Goal: Transaction & Acquisition: Obtain resource

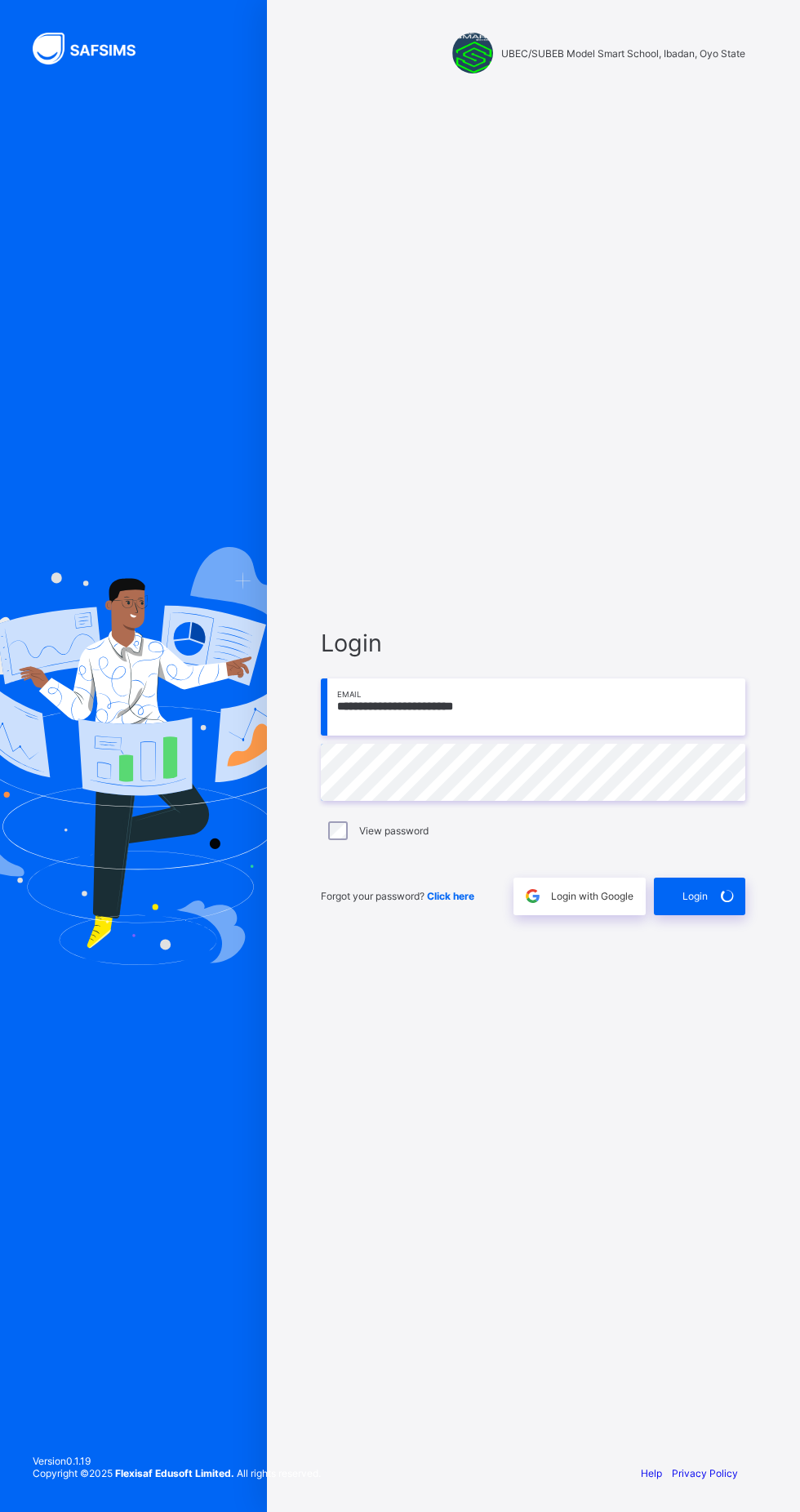
click at [590, 902] on span "Login with Google" at bounding box center [591, 896] width 82 height 12
click at [607, 916] on div "Login with Google" at bounding box center [579, 896] width 132 height 37
click at [592, 916] on div "Login with Google" at bounding box center [579, 896] width 132 height 37
click at [575, 902] on span "Login with Google" at bounding box center [591, 896] width 82 height 12
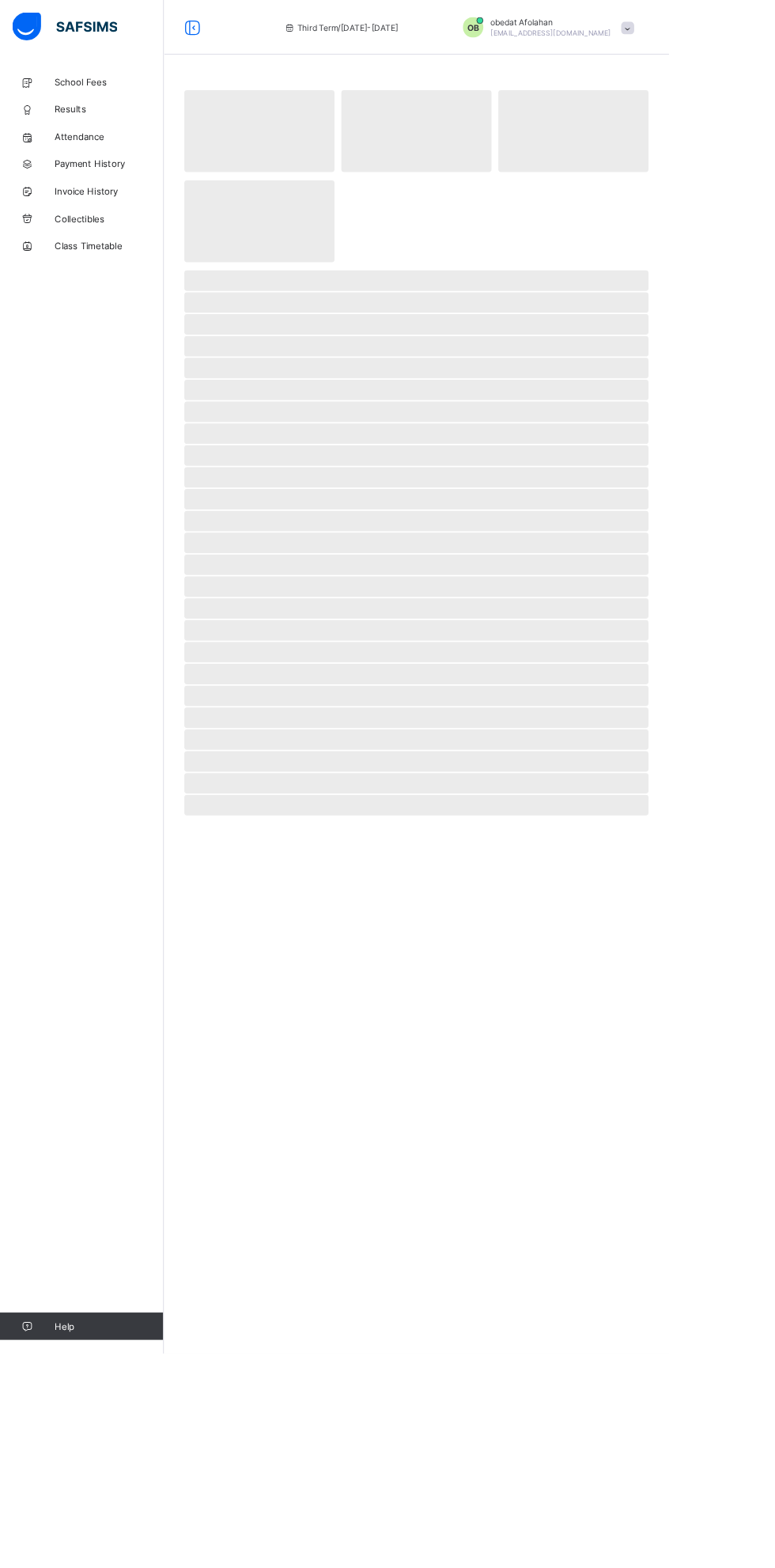
click at [89, 158] on span "Attendance" at bounding box center [126, 159] width 126 height 13
click at [88, 158] on span "Attendance" at bounding box center [126, 159] width 126 height 13
click at [116, 133] on link "Results" at bounding box center [95, 126] width 190 height 31
click at [157, 126] on span "Results" at bounding box center [126, 126] width 126 height 16
click at [138, 126] on span "Results" at bounding box center [126, 126] width 126 height 16
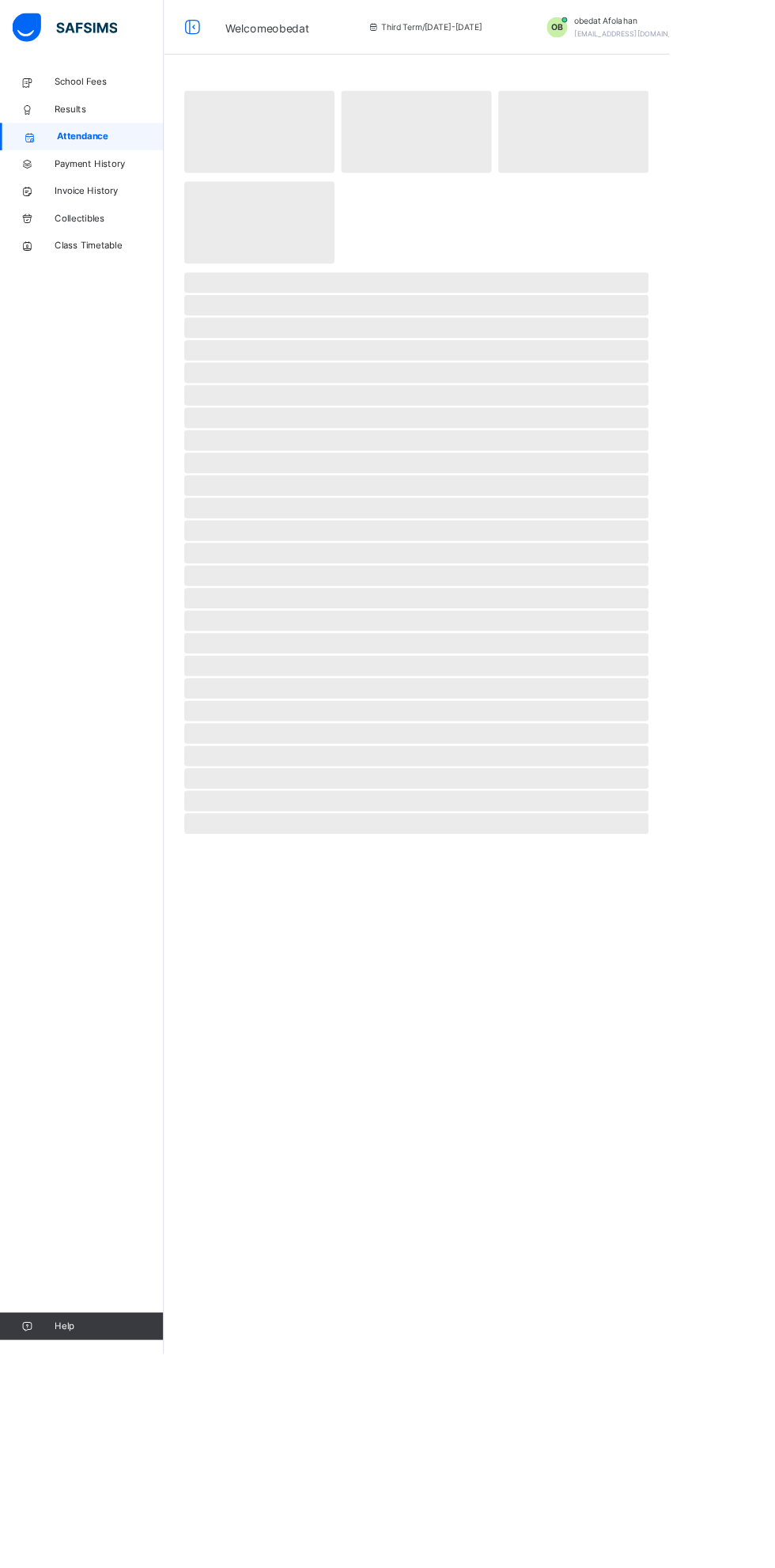
click at [111, 126] on span "Results" at bounding box center [126, 126] width 126 height 16
click at [118, 126] on span "Results" at bounding box center [126, 126] width 126 height 16
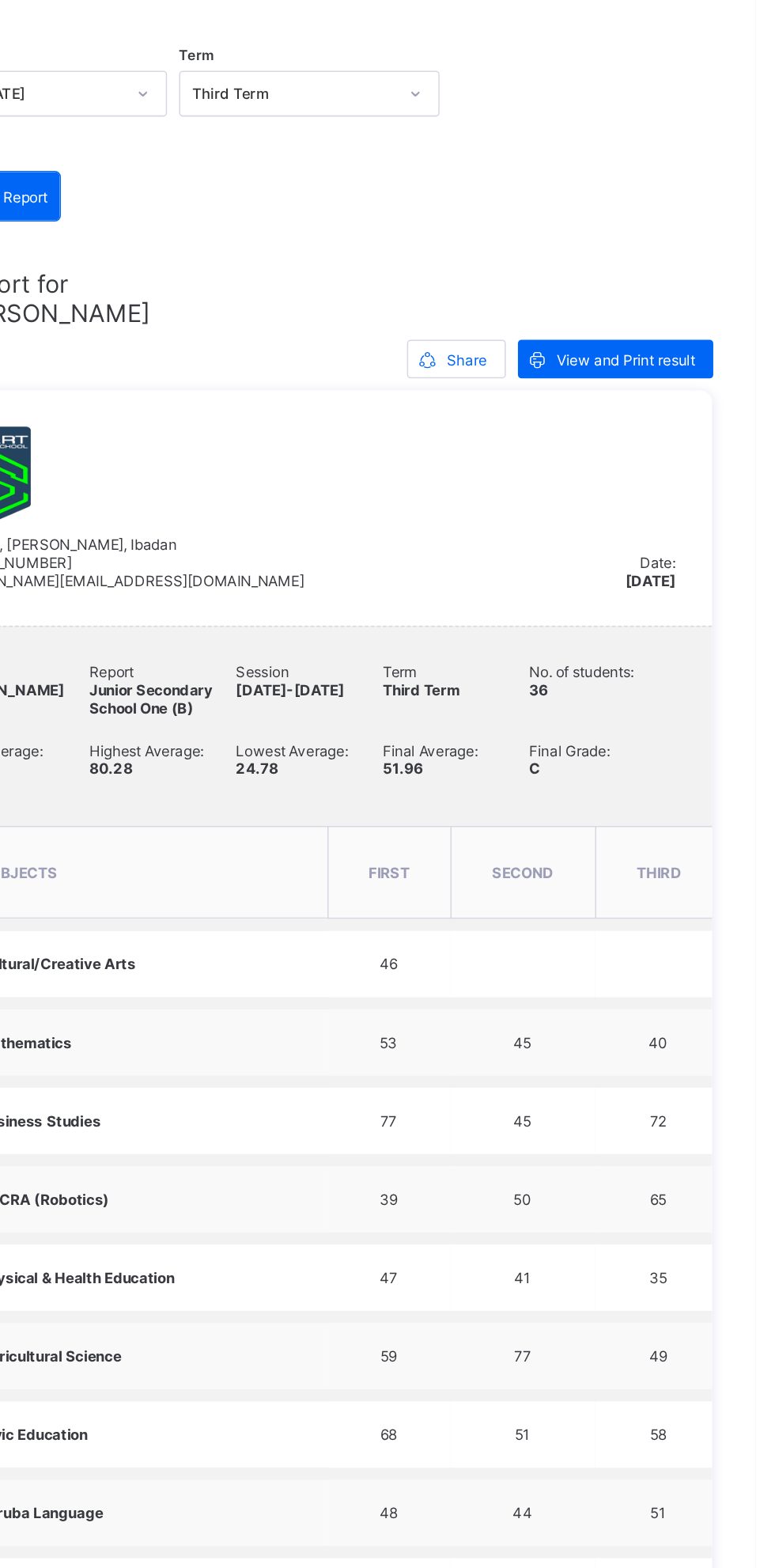
scroll to position [158, 0]
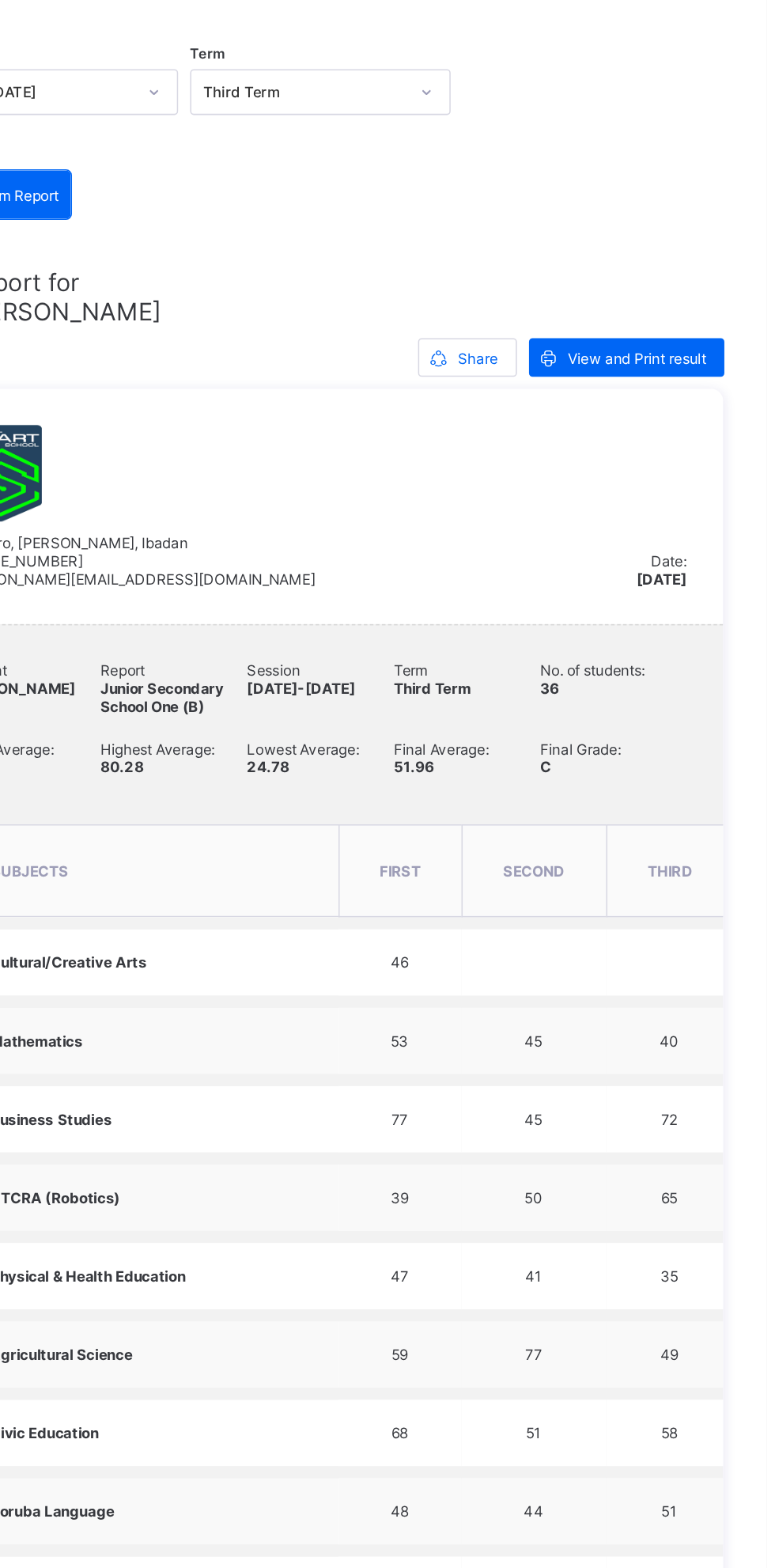
click at [579, 224] on div "Share" at bounding box center [579, 236] width 65 height 25
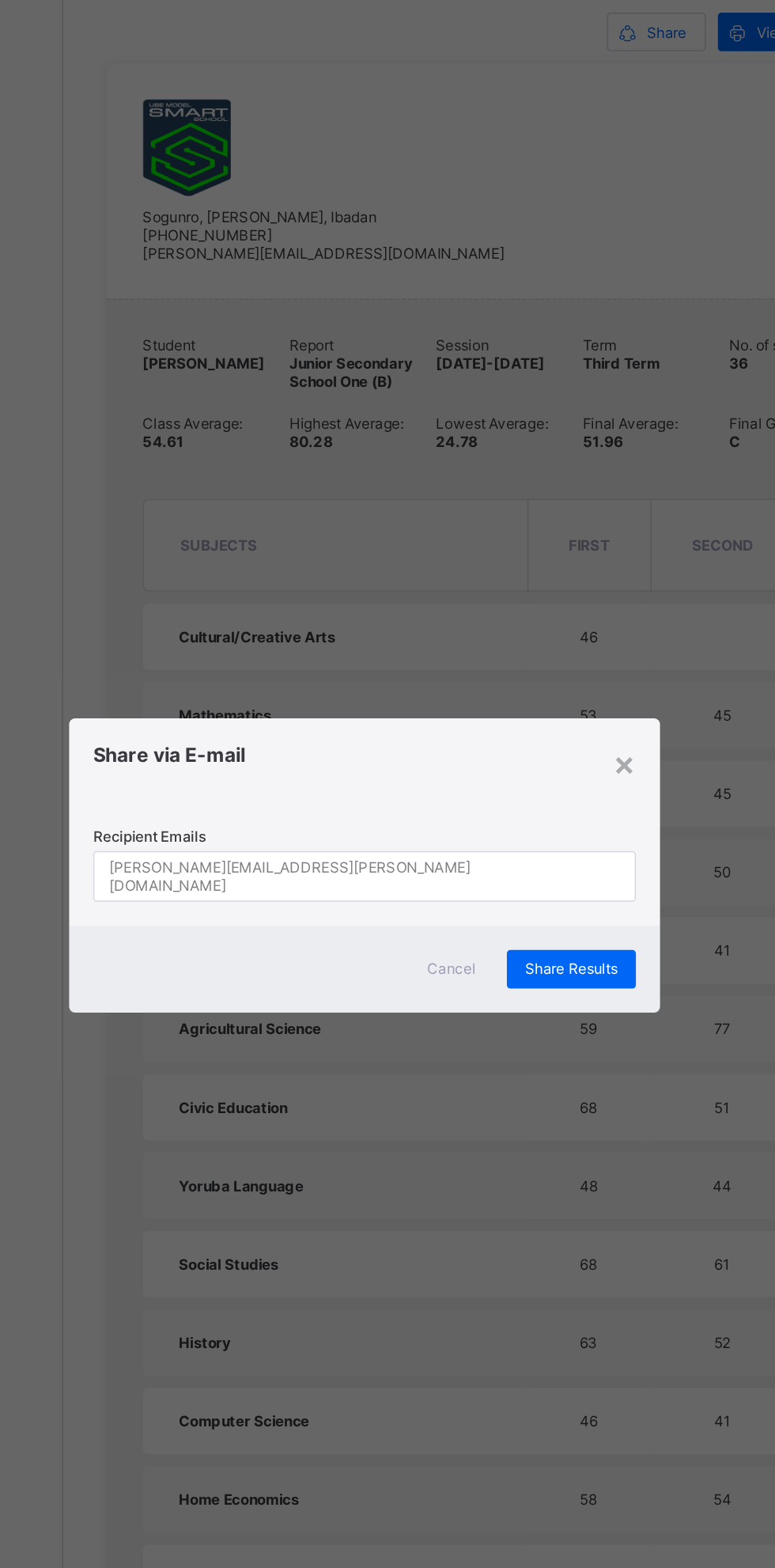
click at [554, 857] on span "Share Results" at bounding box center [523, 852] width 61 height 12
click at [566, 864] on div "Share Results" at bounding box center [523, 852] width 85 height 25
click at [554, 857] on span "Share Results" at bounding box center [523, 852] width 61 height 12
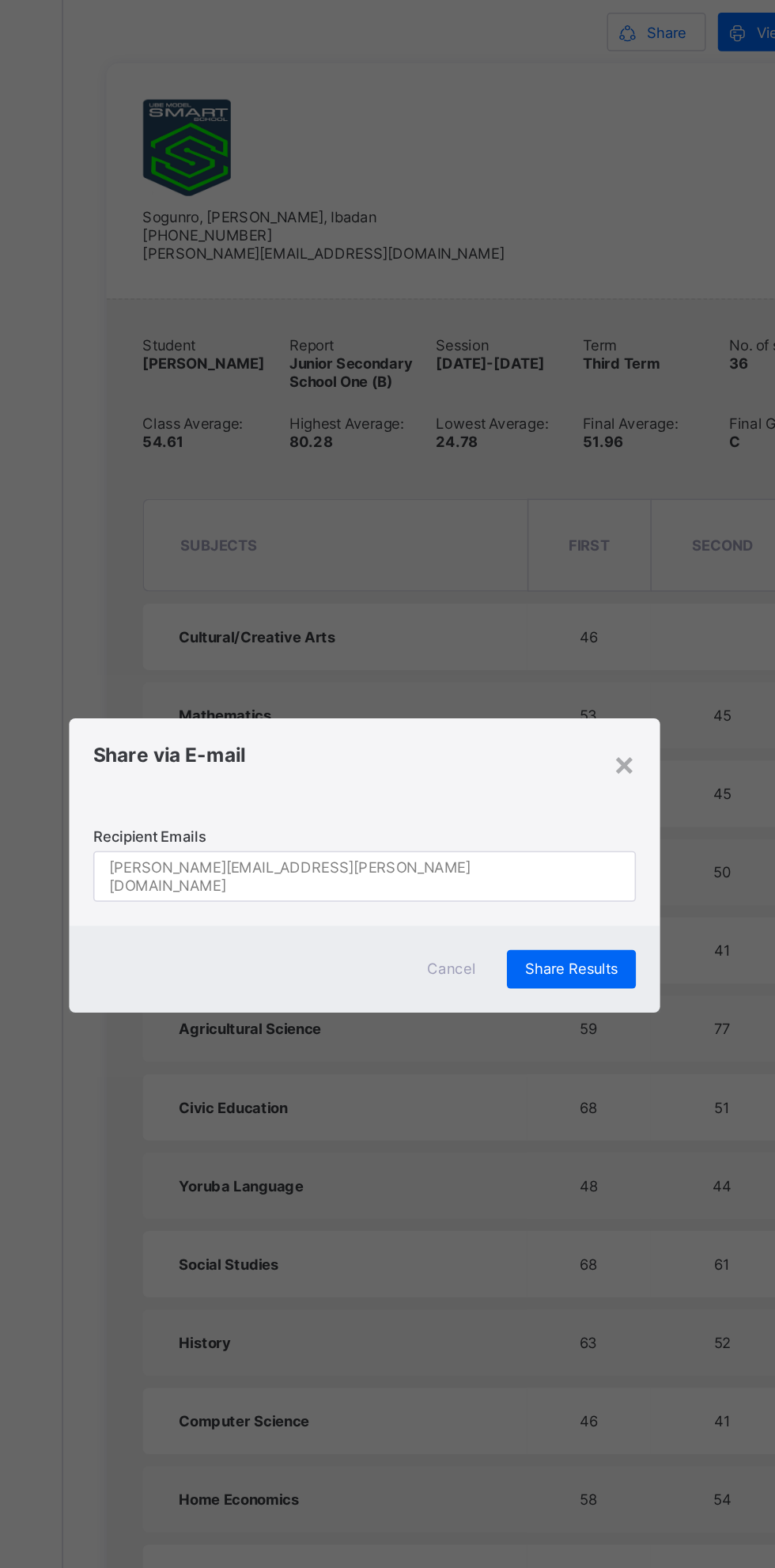
click at [554, 857] on span "Share Results" at bounding box center [523, 852] width 61 height 12
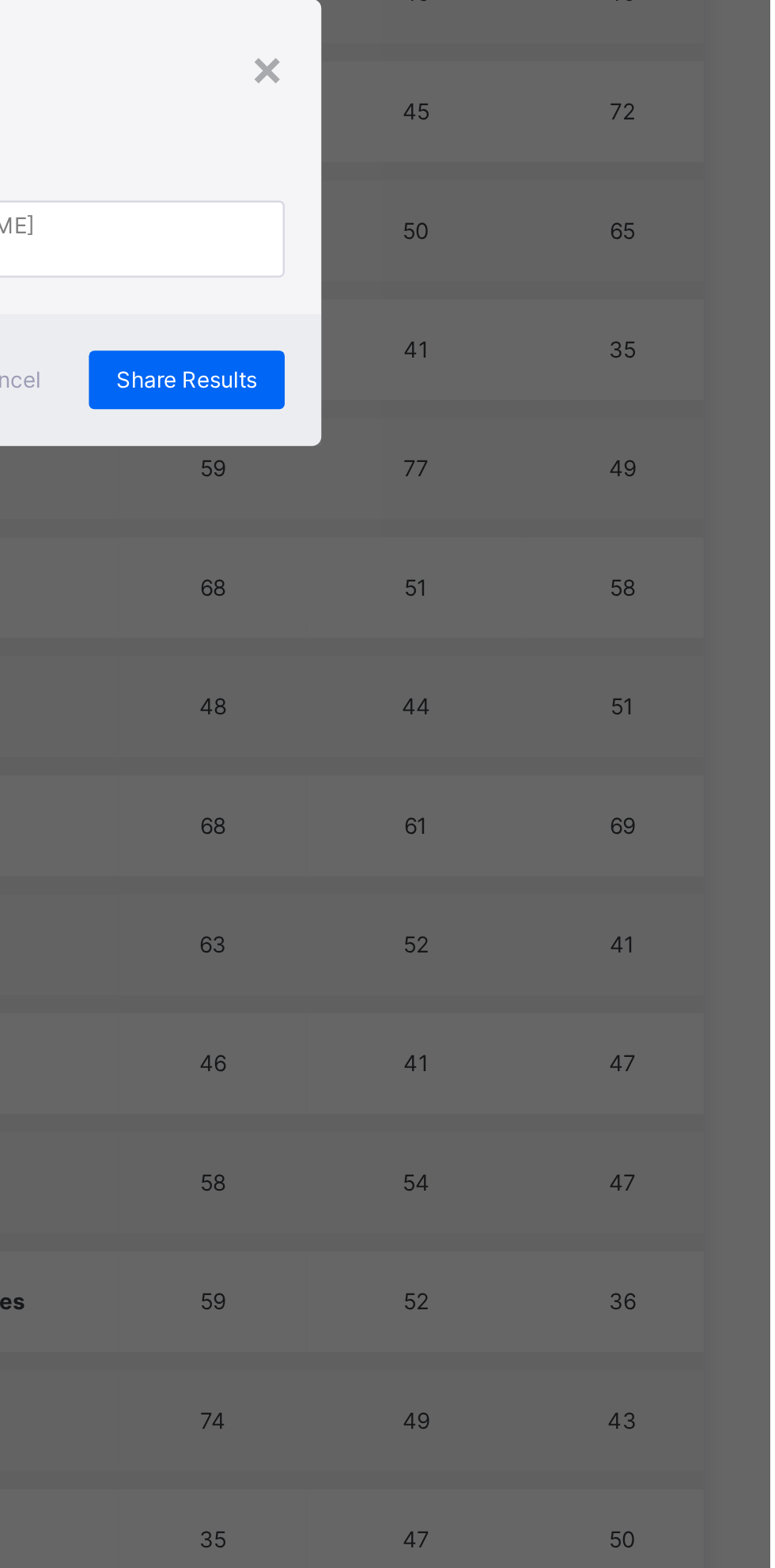
click at [566, 864] on div "Share Results" at bounding box center [523, 852] width 85 height 25
click at [554, 857] on span "Share Results" at bounding box center [523, 852] width 61 height 12
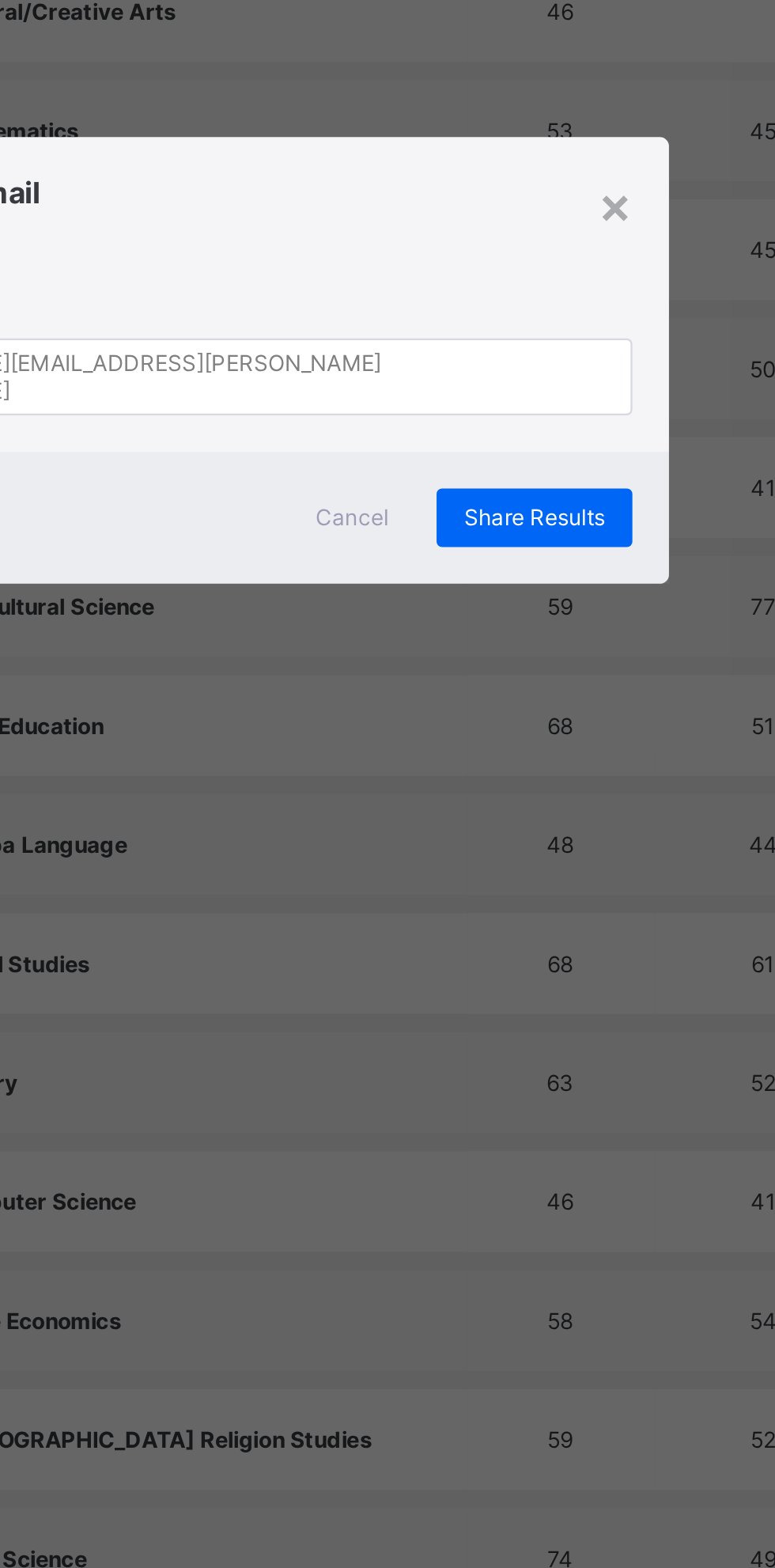
click at [554, 857] on span "Share Results" at bounding box center [523, 852] width 61 height 12
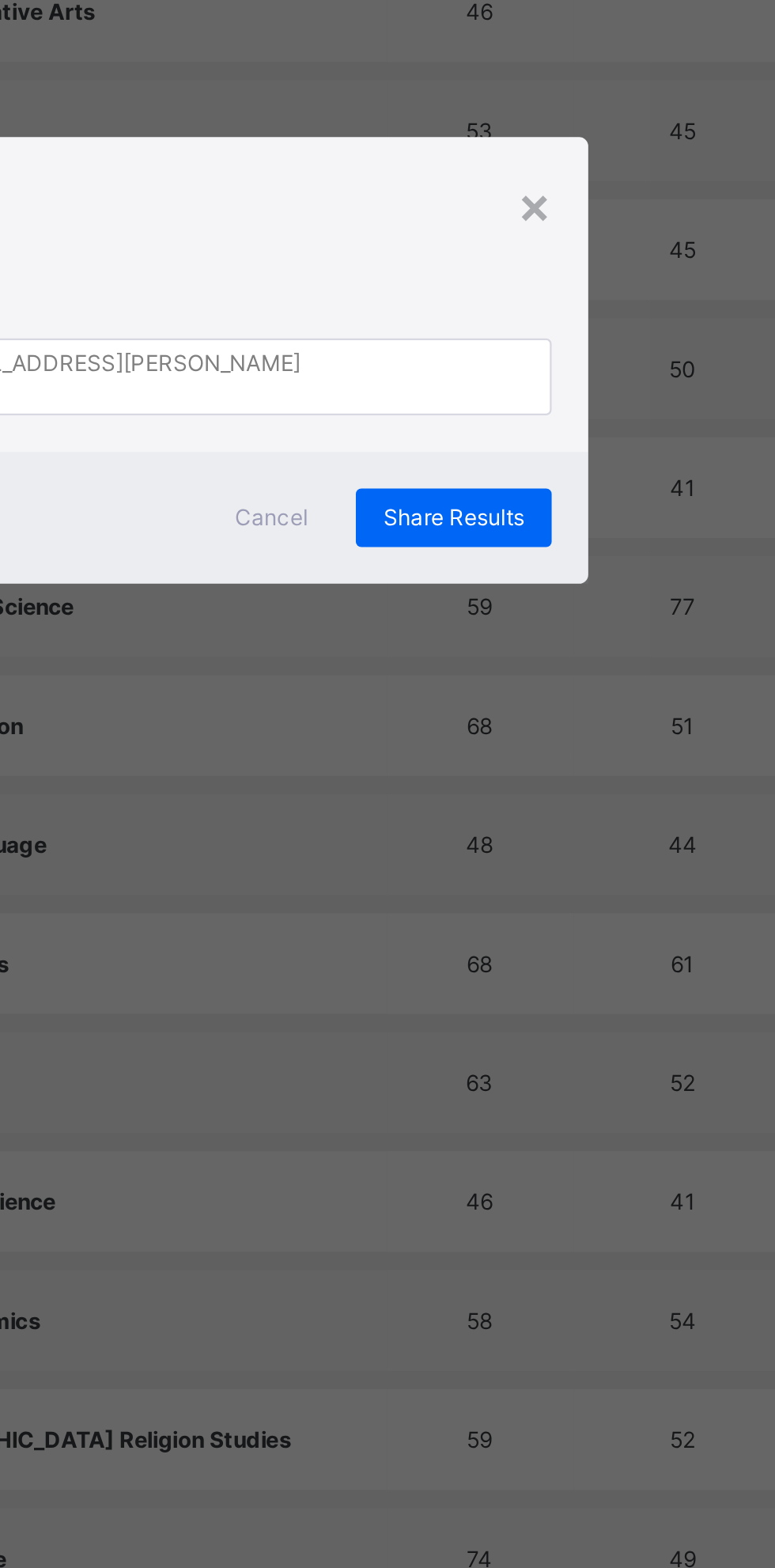
click at [554, 857] on span "Share Results" at bounding box center [523, 852] width 61 height 12
click at [566, 730] on div "×" at bounding box center [558, 716] width 15 height 27
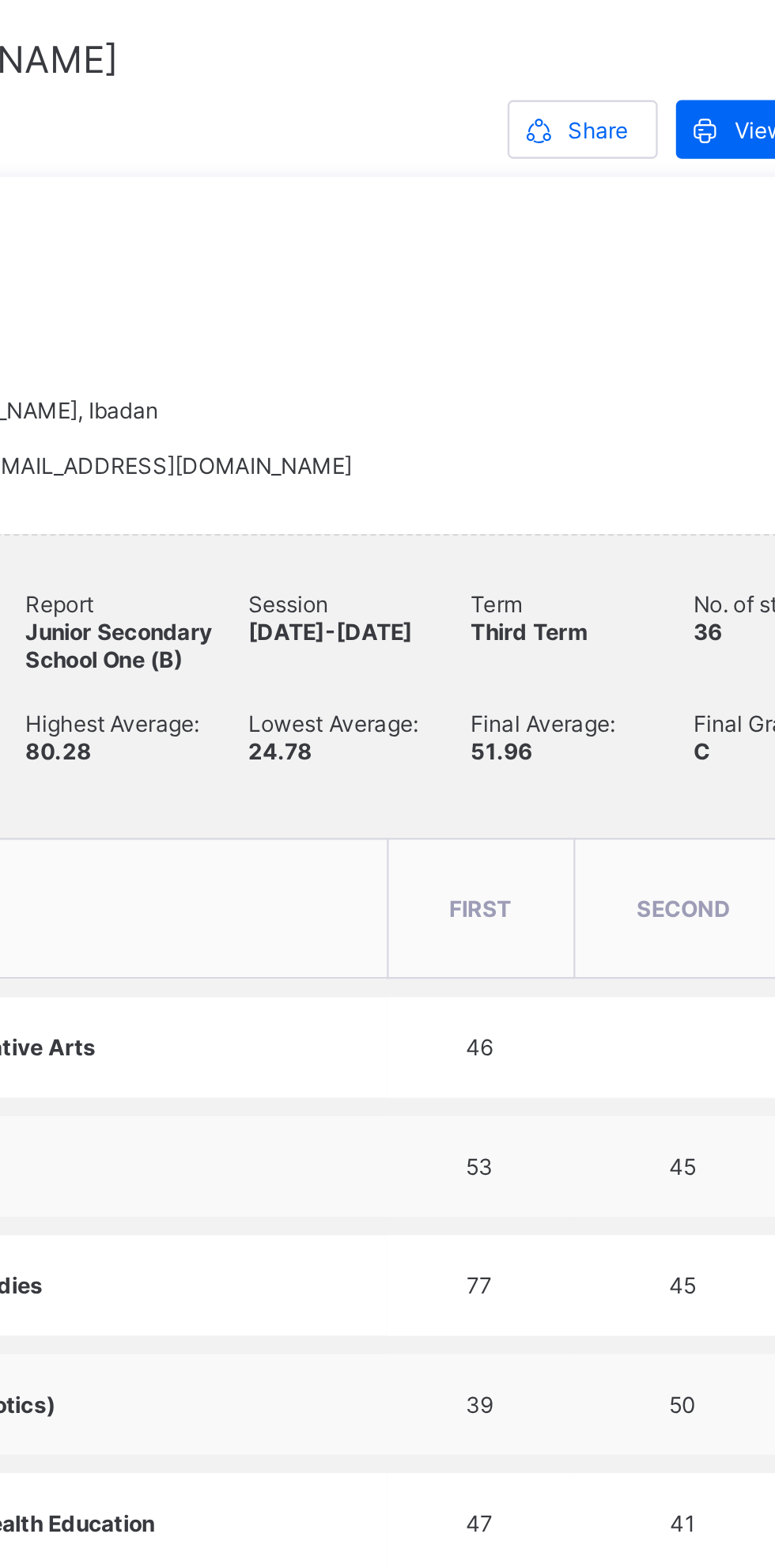
scroll to position [0, 0]
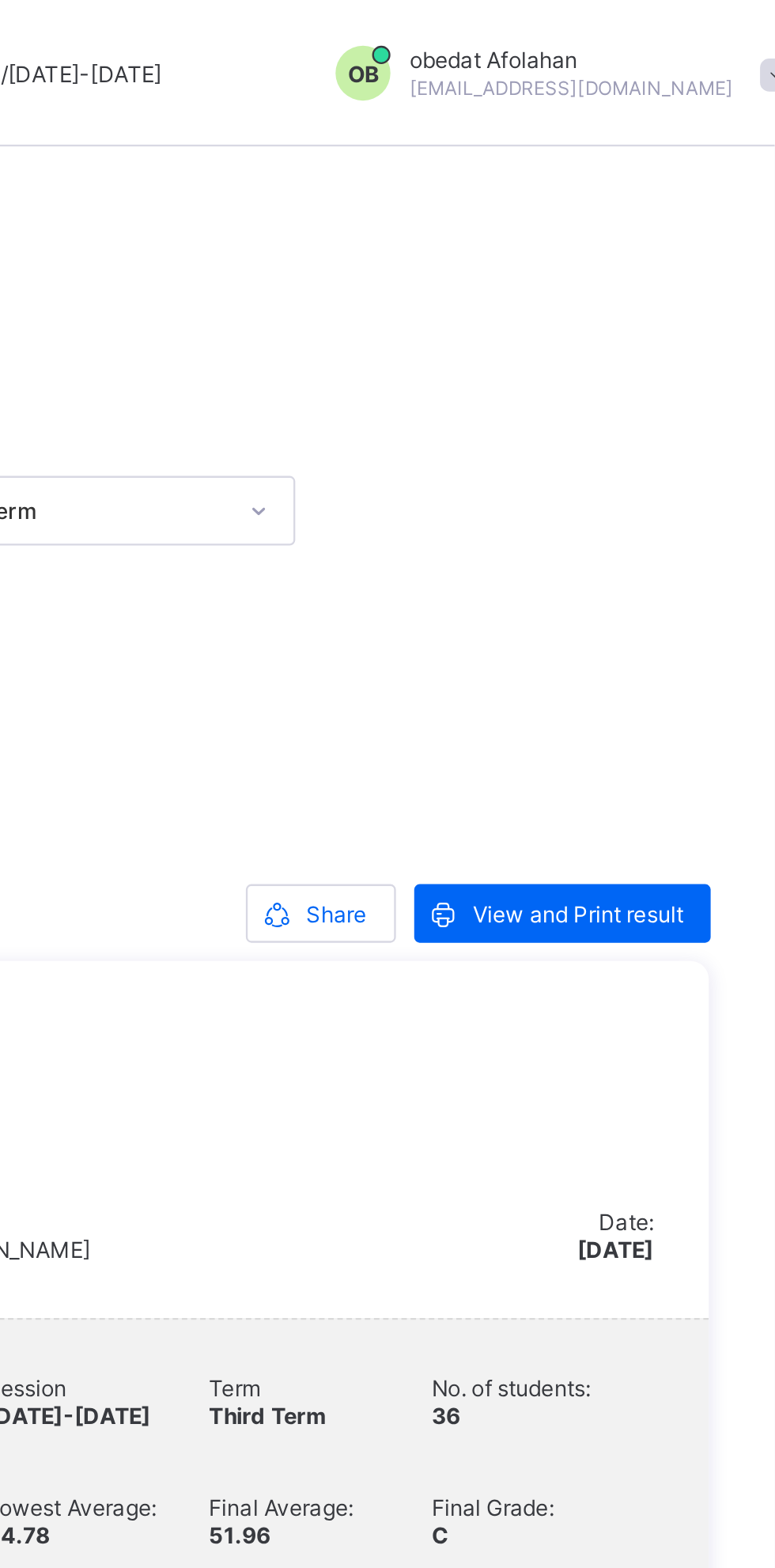
click at [586, 382] on div "Share" at bounding box center [579, 394] width 65 height 25
click at [584, 390] on span "Share" at bounding box center [586, 395] width 26 height 12
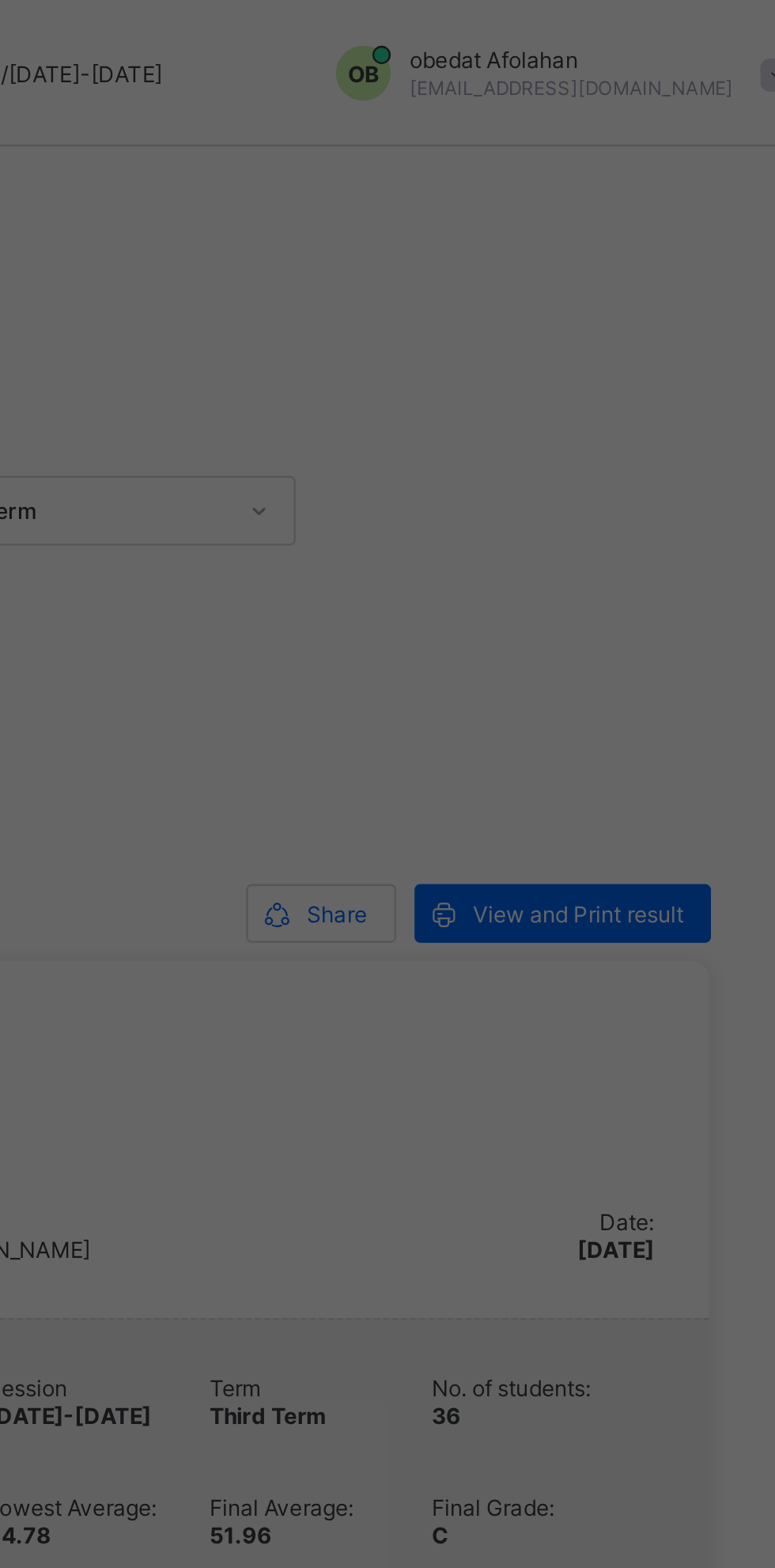
click at [577, 379] on div "× Share via E-mail Recipient Emails john.doe@flexisaf.com Cancel Share Results" at bounding box center [387, 784] width 775 height 1568
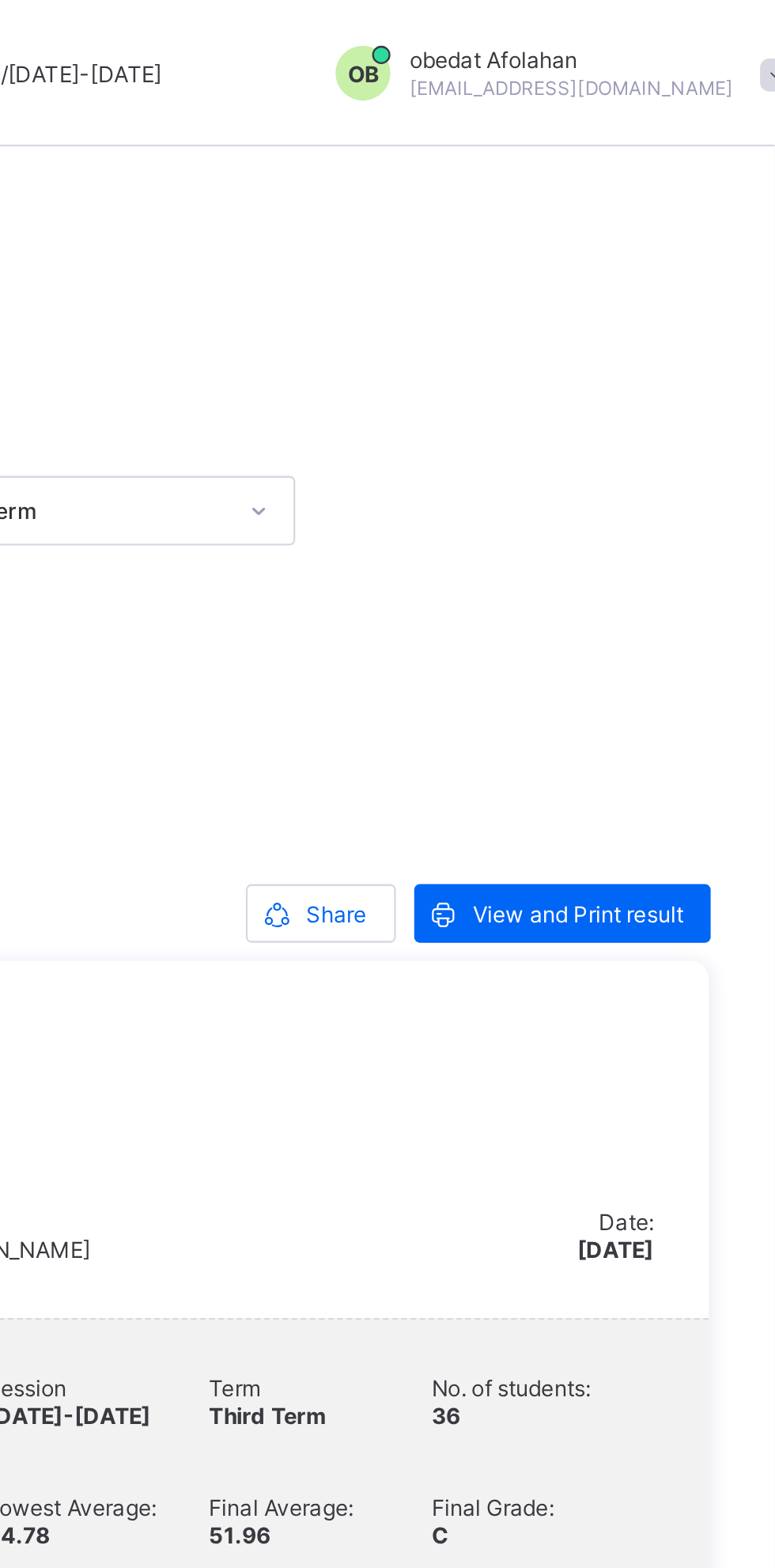
click at [586, 390] on span "Share" at bounding box center [586, 395] width 26 height 12
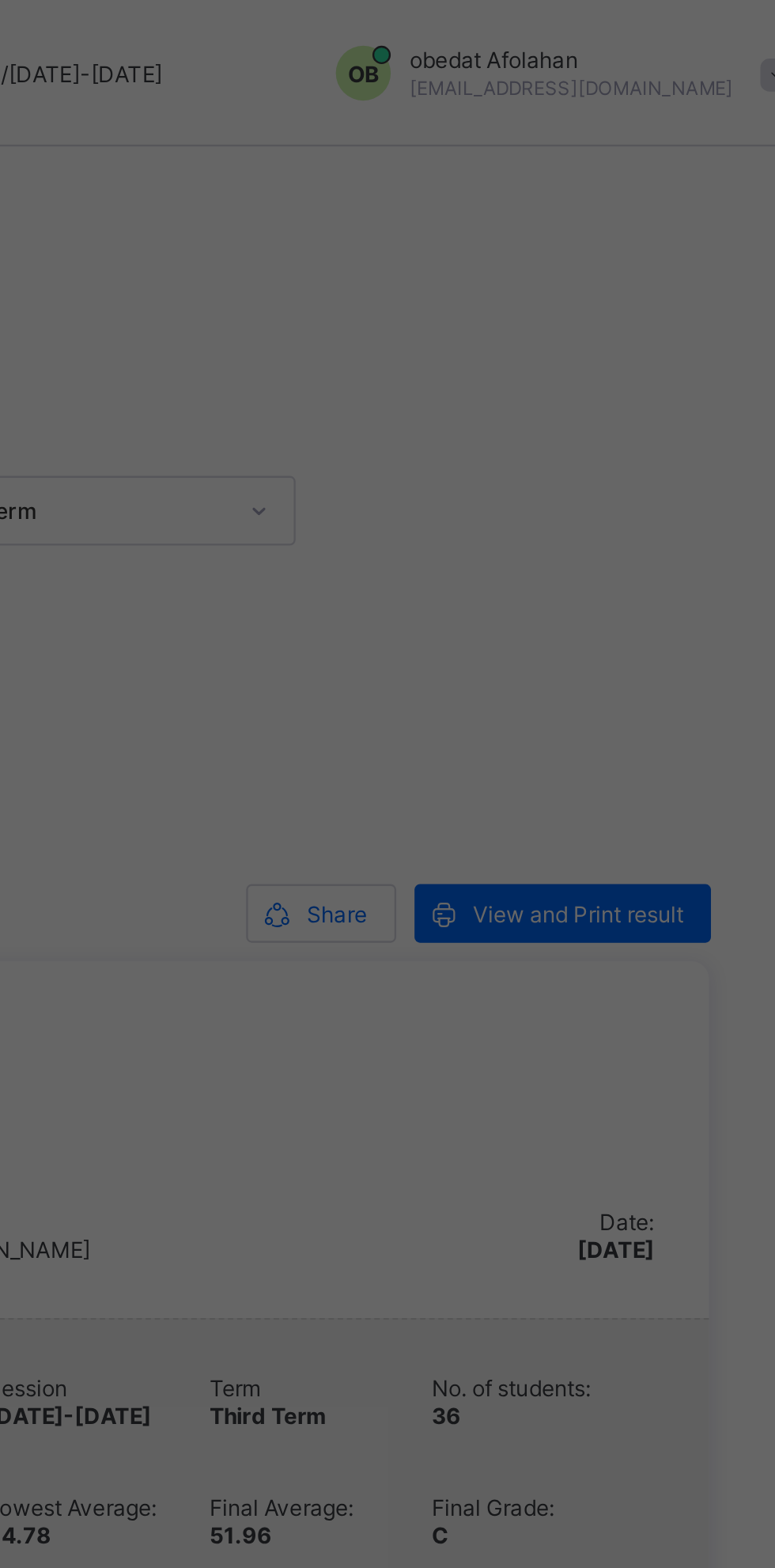
click at [579, 379] on div "× Share via E-mail Recipient Emails john.doe@flexisaf.com Cancel Share Results" at bounding box center [387, 784] width 775 height 1568
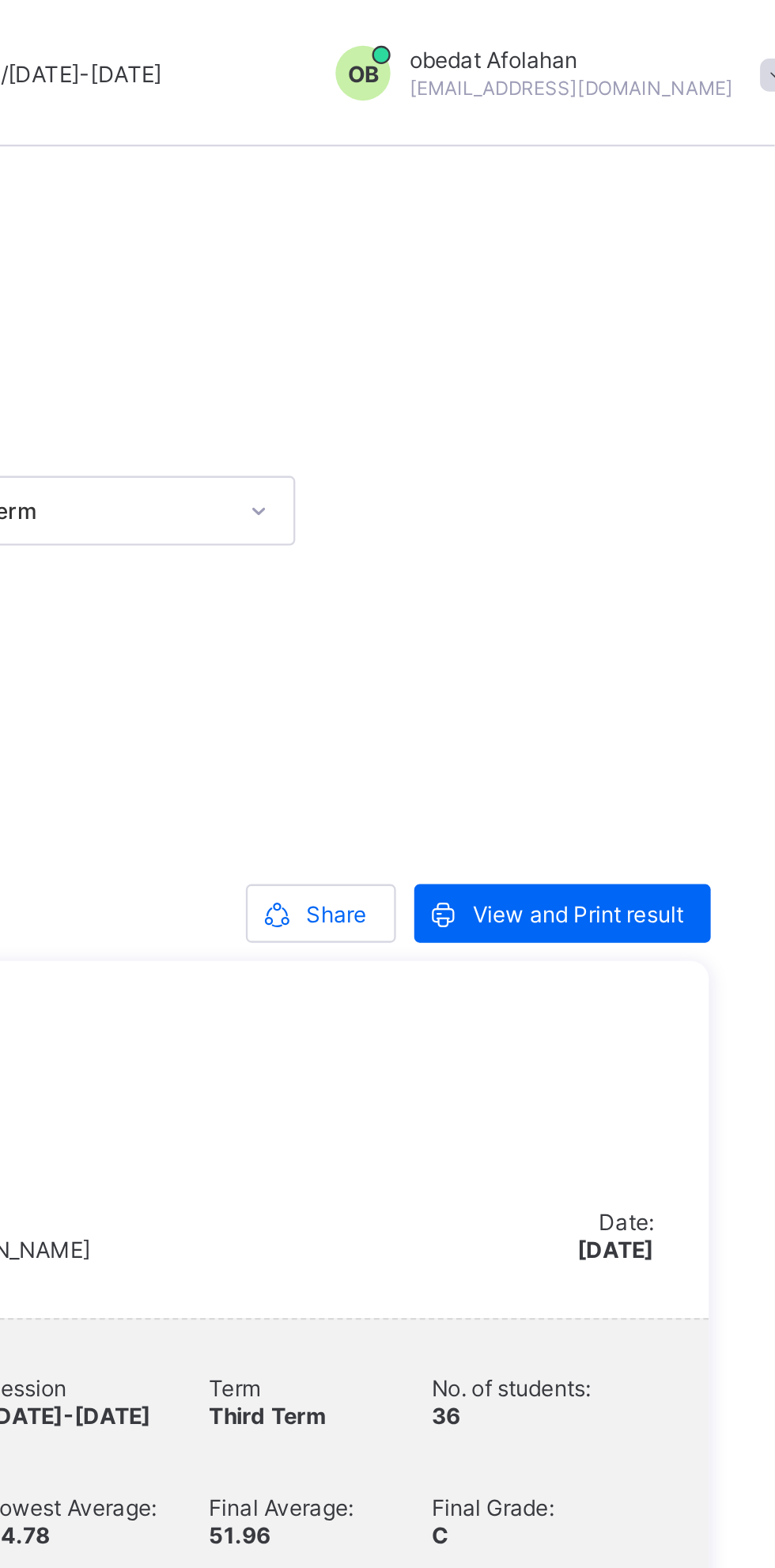
click at [581, 390] on span "Share" at bounding box center [586, 395] width 26 height 12
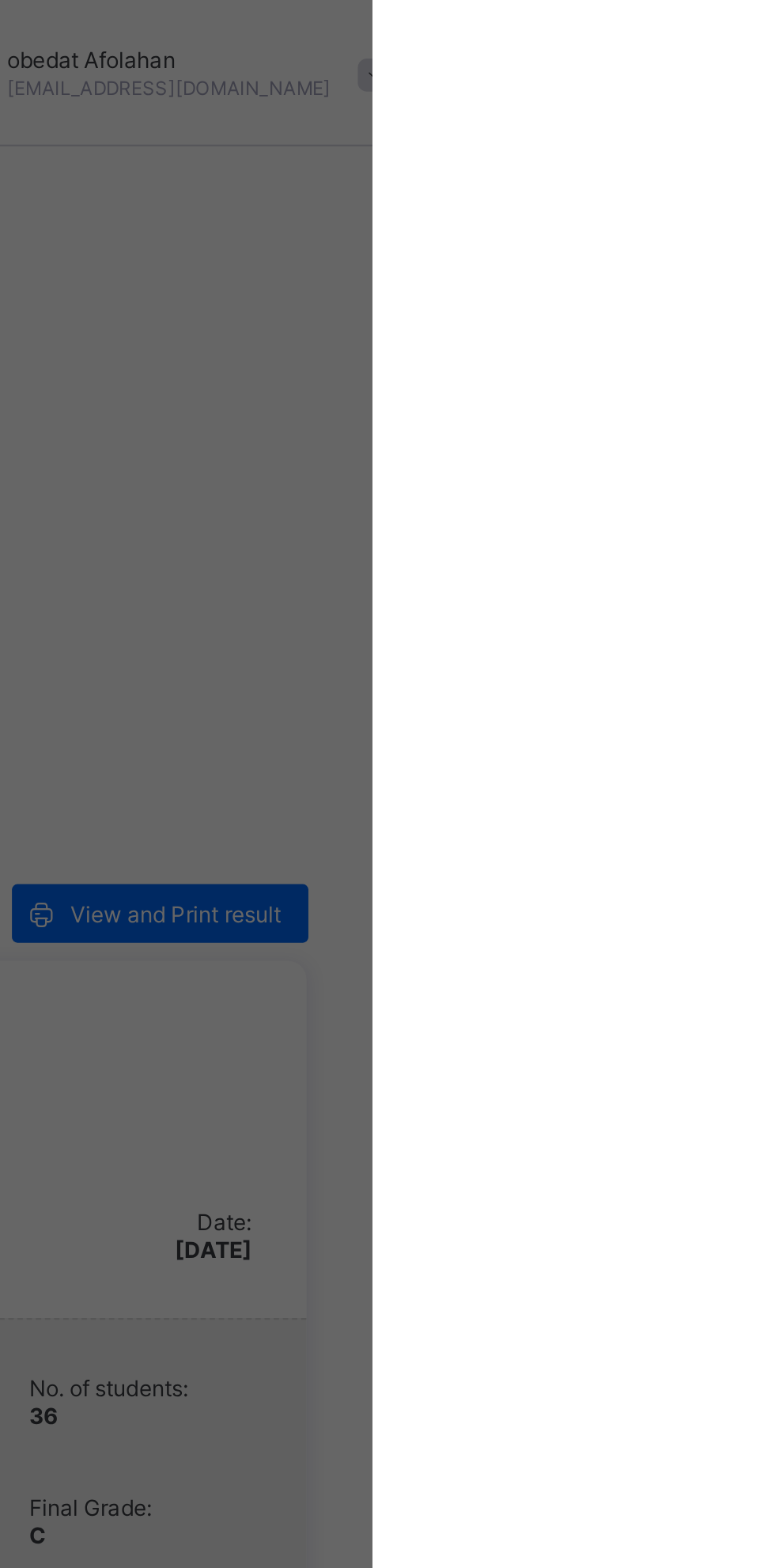
click at [709, 380] on div "× Share via E-mail Recipient Emails john.doe@flexisaf.com Cancel Share Results" at bounding box center [387, 784] width 775 height 1568
click at [711, 390] on span "View and Print result" at bounding box center [690, 395] width 91 height 12
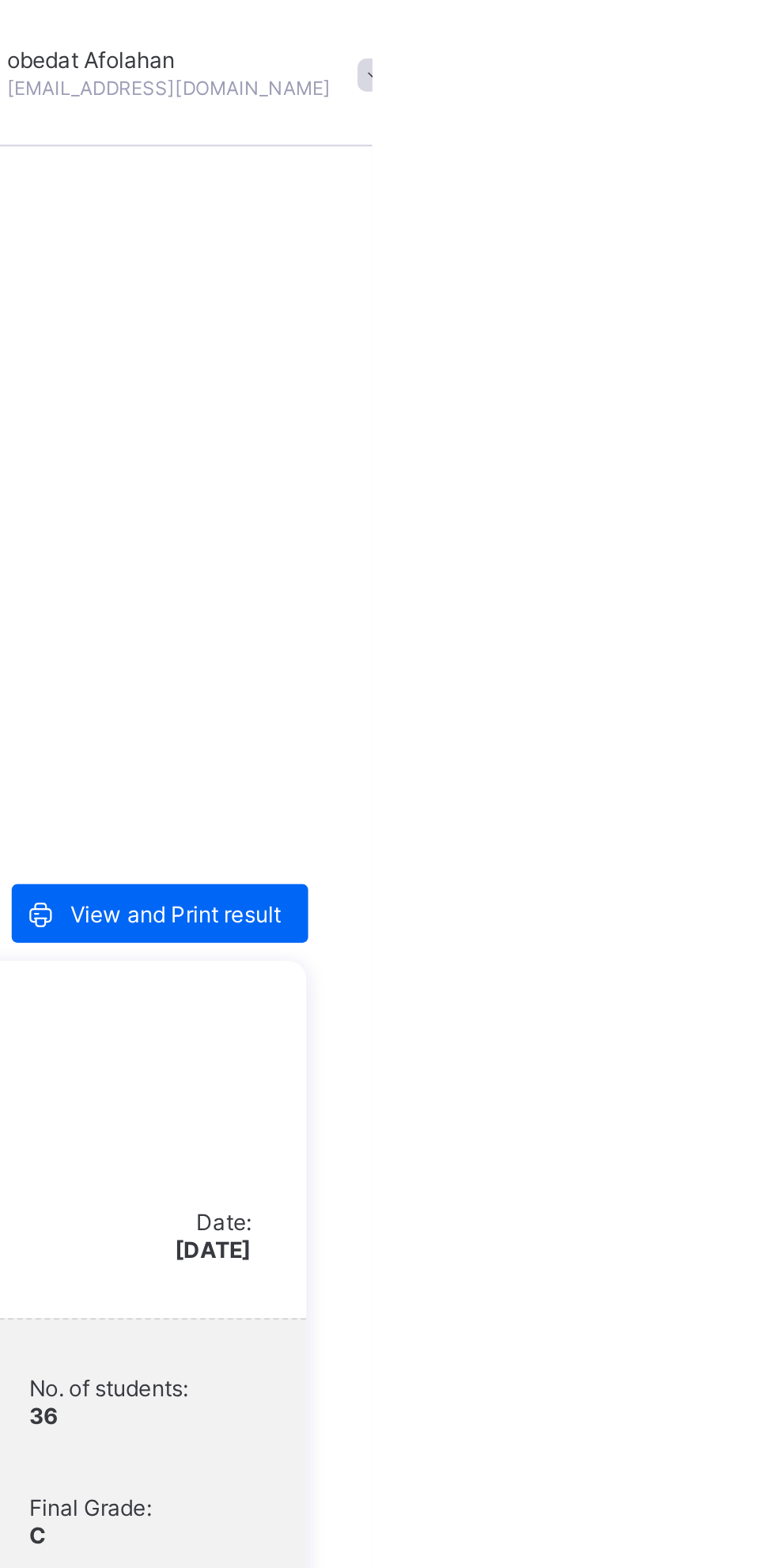
click at [713, 382] on div "View and Print result" at bounding box center [683, 394] width 128 height 25
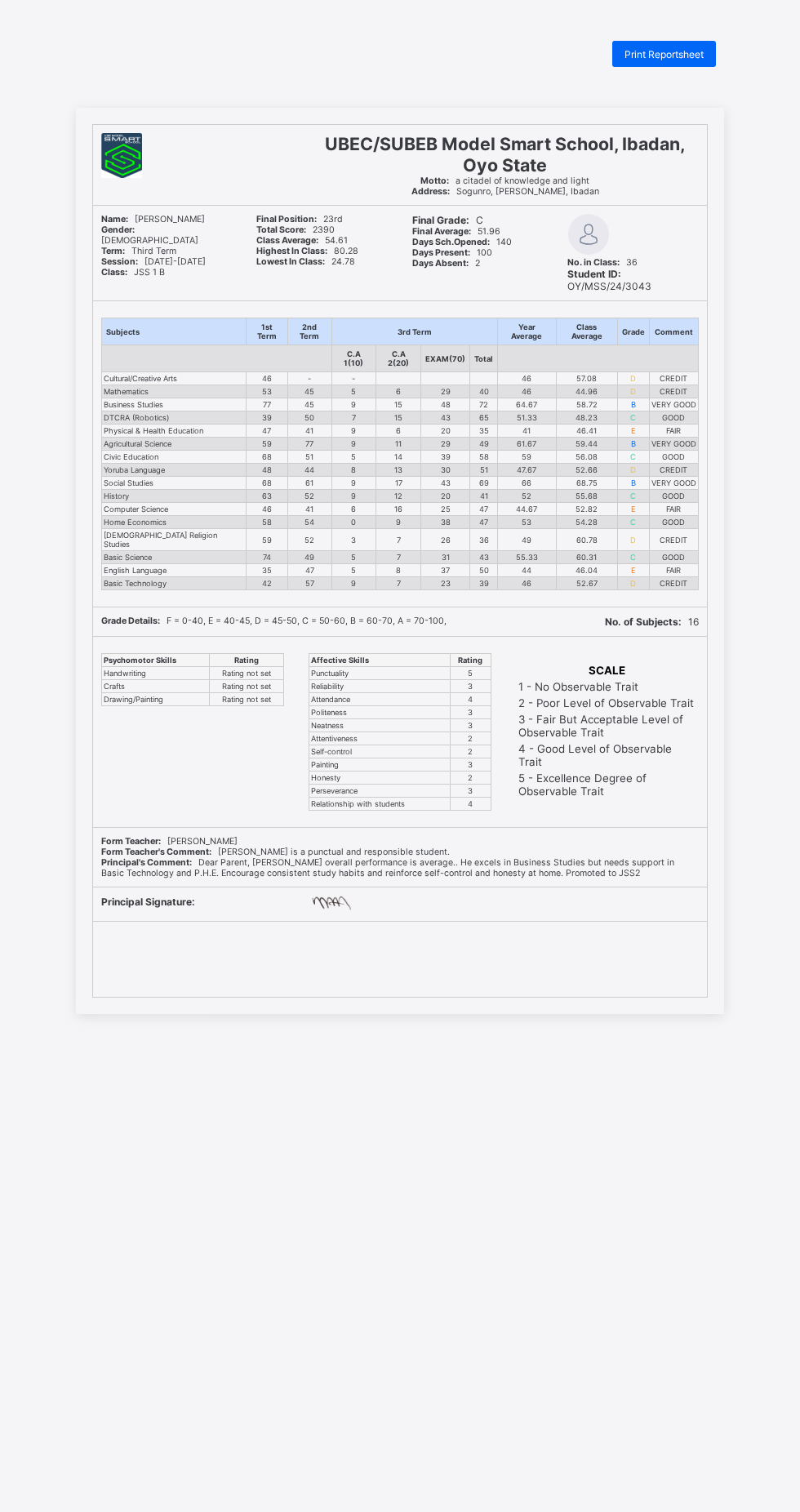
click at [695, 48] on span "Print Reportsheet" at bounding box center [664, 54] width 79 height 12
click at [705, 50] on div "Print Reportsheet" at bounding box center [664, 53] width 104 height 26
